Goal: Find specific page/section: Find specific page/section

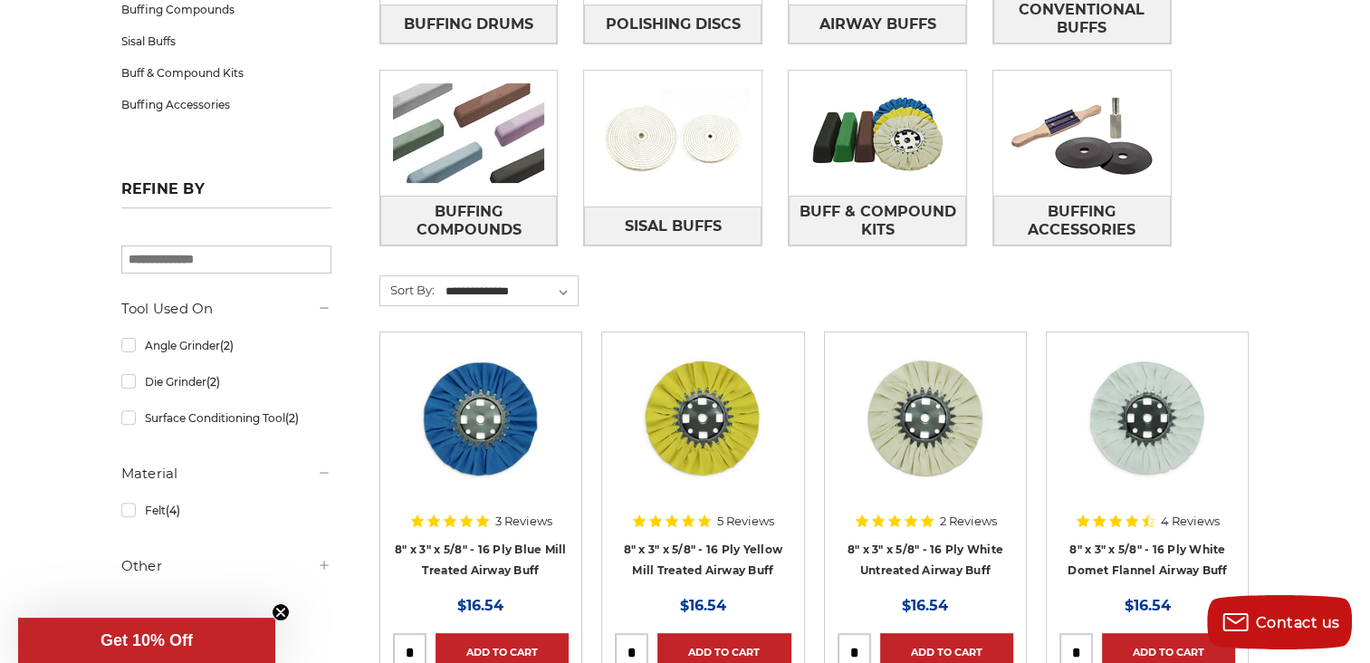
scroll to position [543, 0]
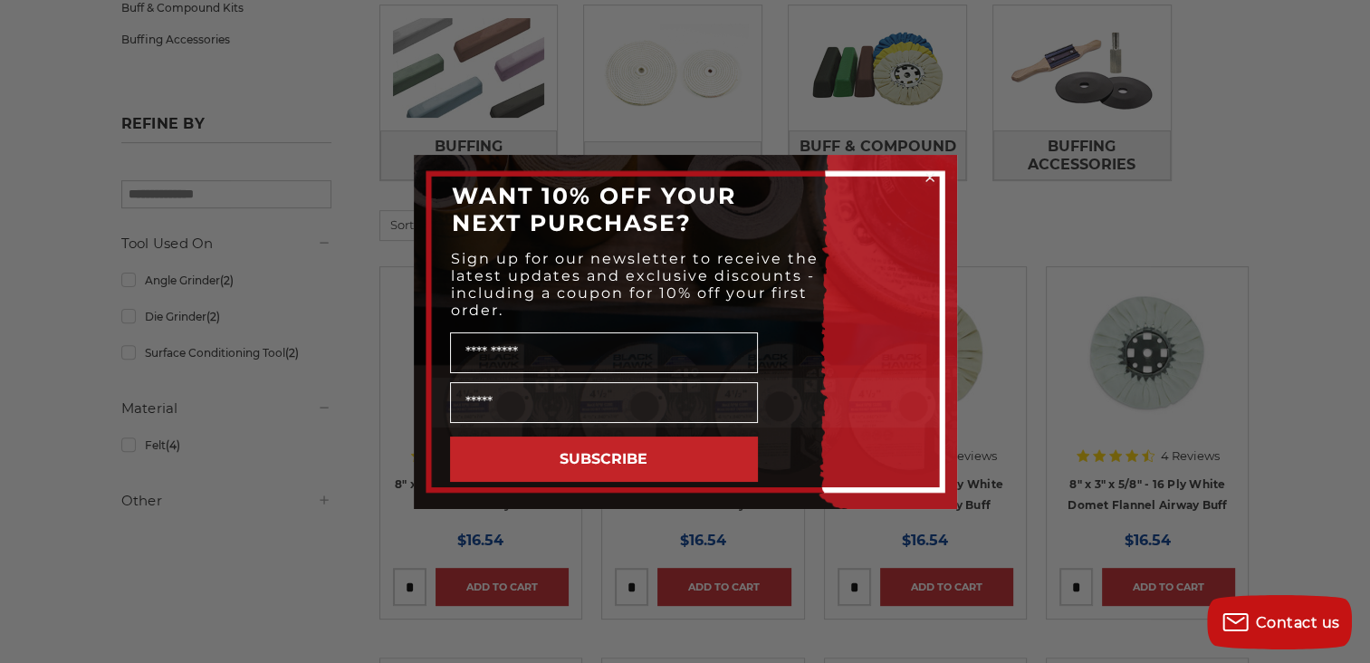
click at [934, 176] on circle "Close dialog" at bounding box center [929, 176] width 17 height 17
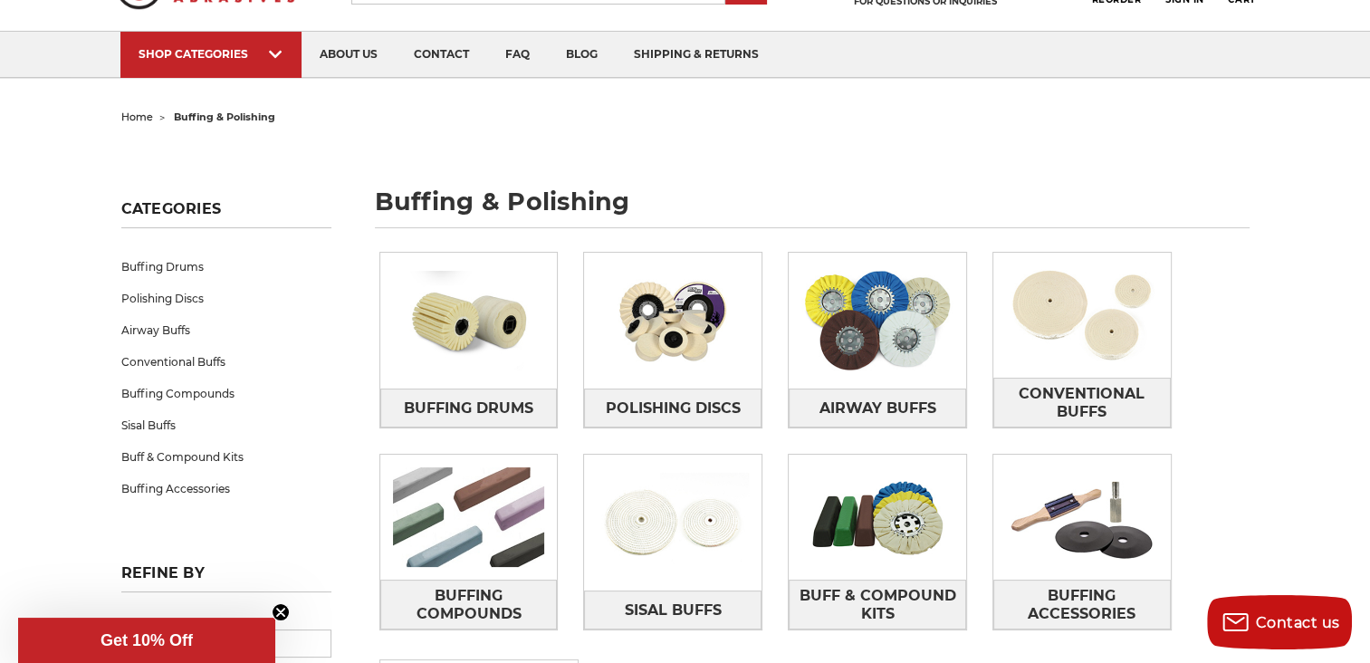
scroll to position [91, 0]
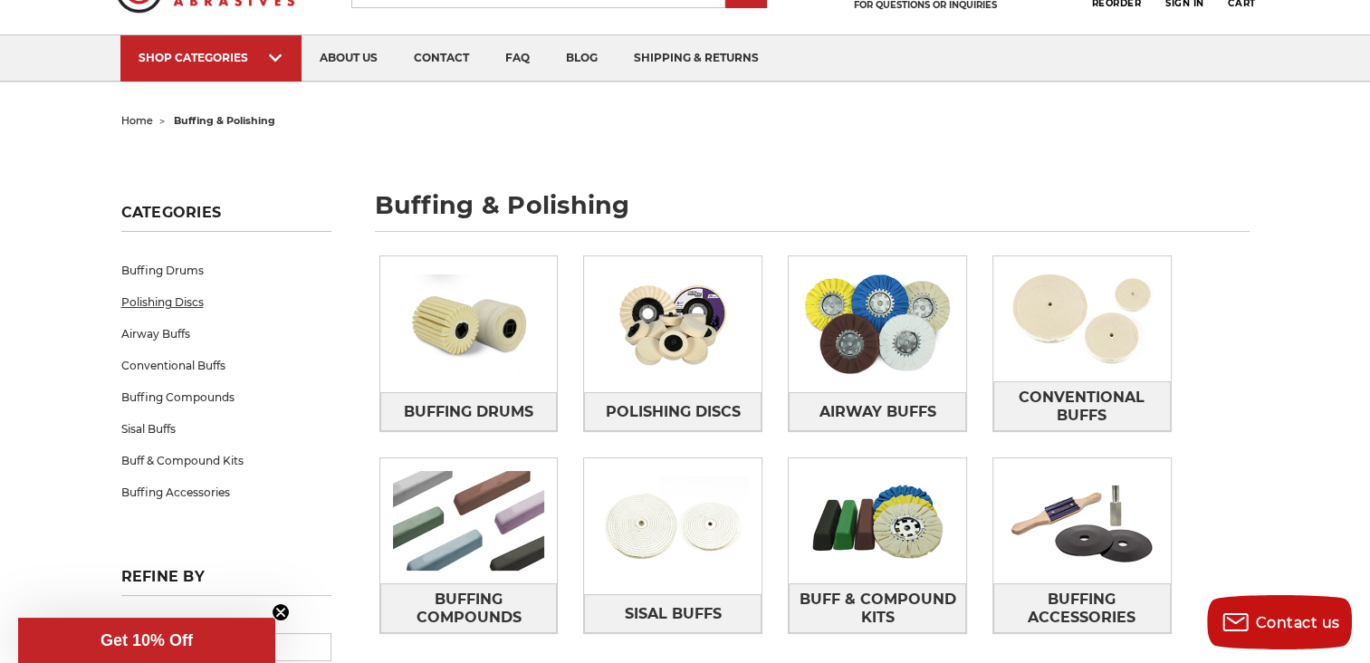
click at [183, 298] on link "Polishing Discs" at bounding box center [226, 302] width 210 height 32
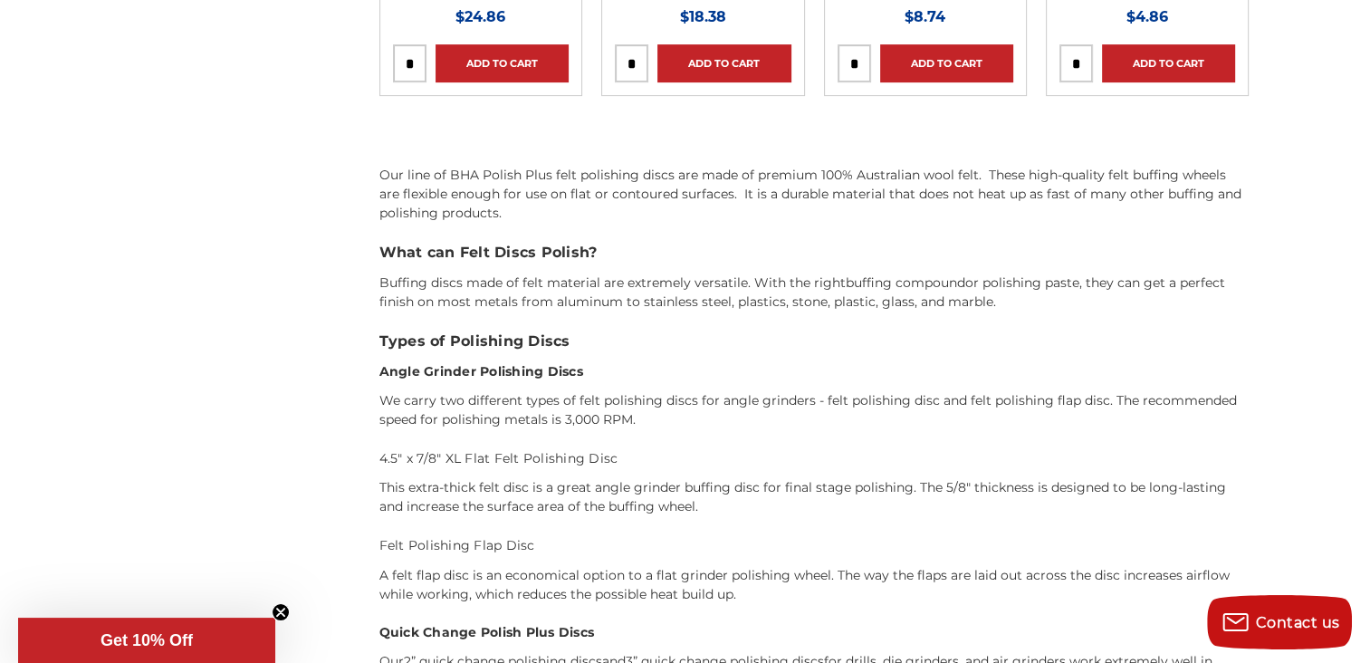
scroll to position [362, 0]
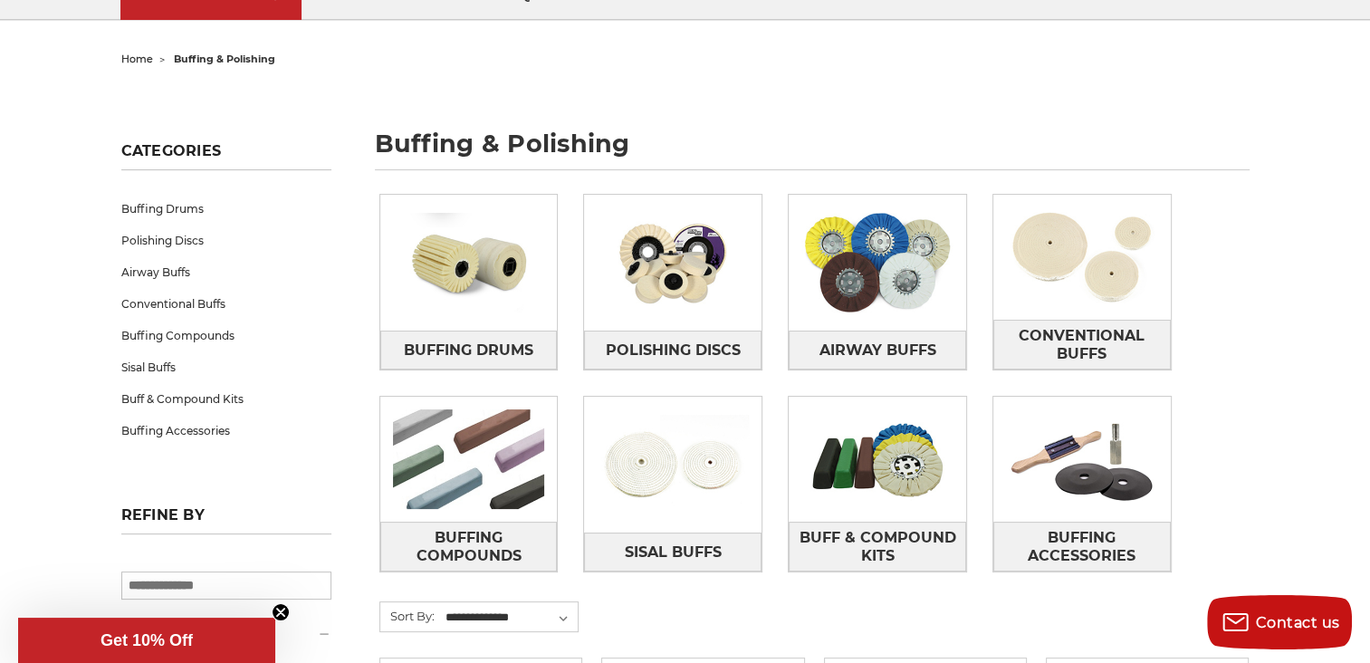
scroll to position [181, 0]
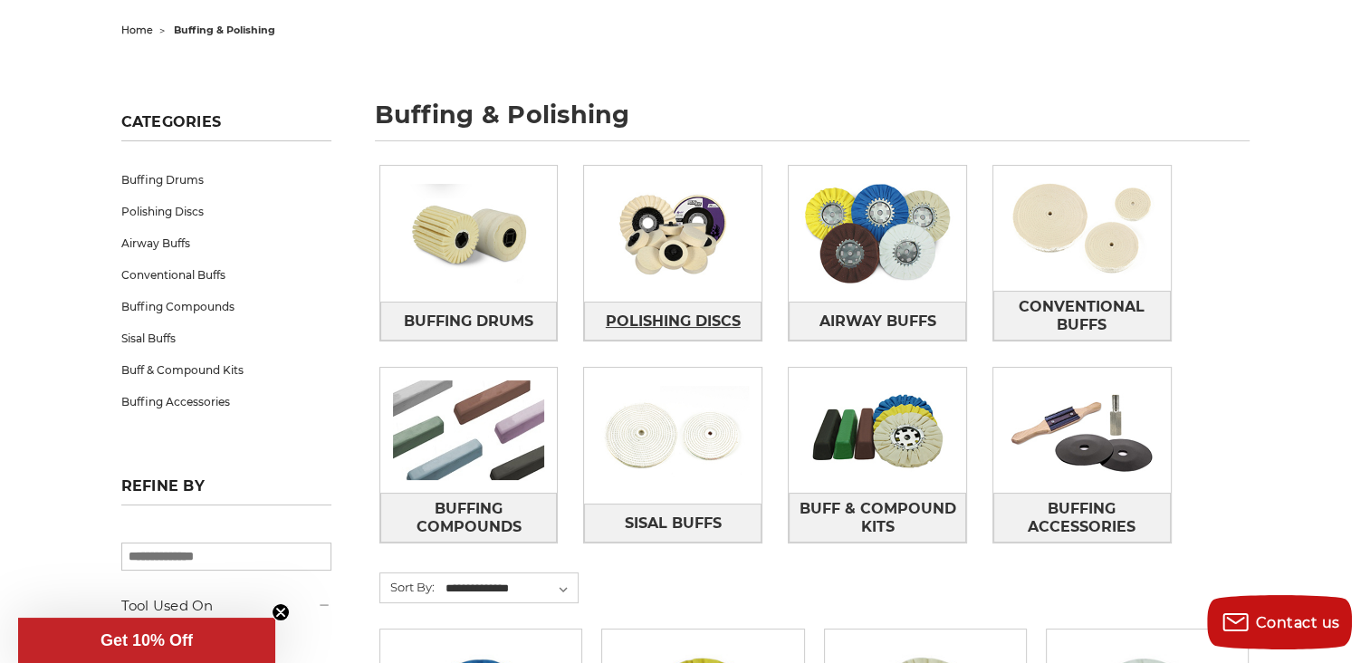
click at [637, 315] on span "Polishing Discs" at bounding box center [673, 321] width 135 height 31
